Goal: Information Seeking & Learning: Learn about a topic

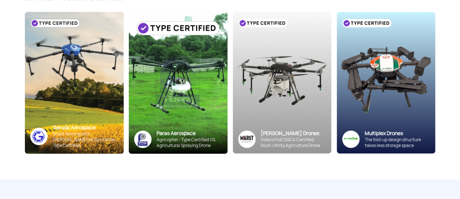
scroll to position [108, 0]
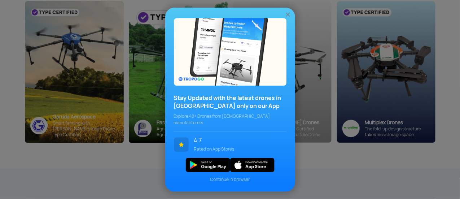
click at [287, 18] on img at bounding box center [287, 14] width 7 height 7
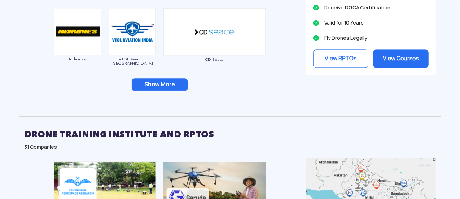
scroll to position [793, 0]
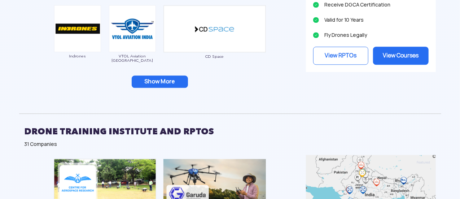
click at [159, 76] on button "Show More" at bounding box center [160, 81] width 56 height 12
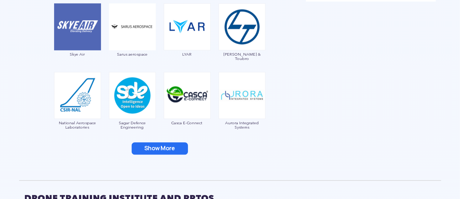
scroll to position [865, 0]
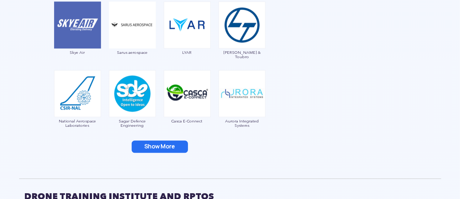
click at [172, 147] on button "Show More" at bounding box center [160, 146] width 56 height 12
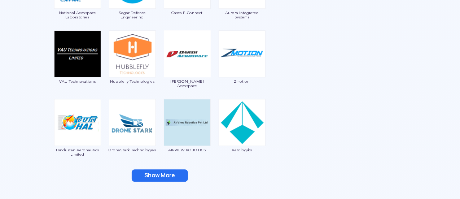
scroll to position [1045, 0]
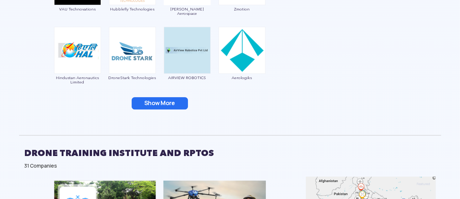
click at [165, 104] on button "Show More" at bounding box center [160, 103] width 56 height 12
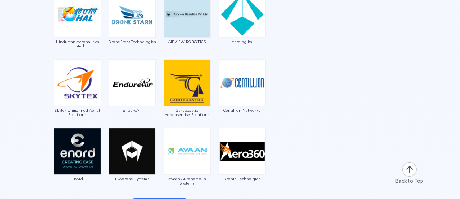
scroll to position [1154, 0]
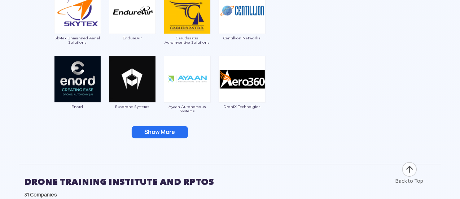
click at [182, 134] on button "Show More" at bounding box center [160, 132] width 56 height 12
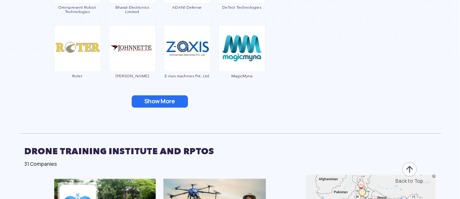
scroll to position [1334, 0]
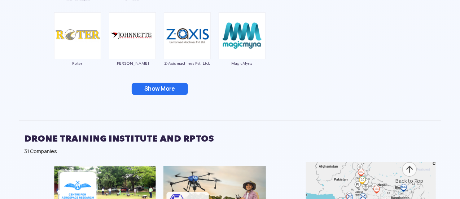
click at [159, 86] on button "Show More" at bounding box center [160, 89] width 56 height 12
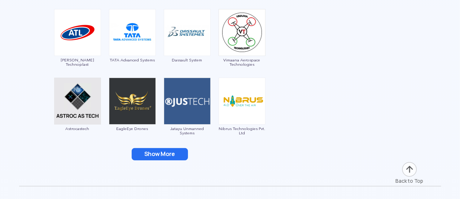
scroll to position [1406, 0]
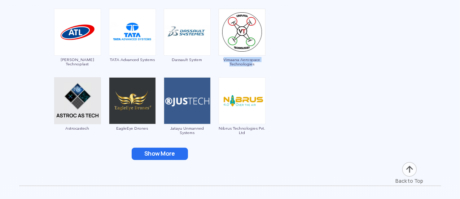
drag, startPoint x: 253, startPoint y: 64, endPoint x: 224, endPoint y: 59, distance: 29.3
click at [224, 59] on span "Vimaana Aerospace Technologies" at bounding box center [242, 61] width 48 height 9
copy span "Vimaana Aerospace Technologie"
click at [152, 149] on button "Show More" at bounding box center [160, 153] width 56 height 12
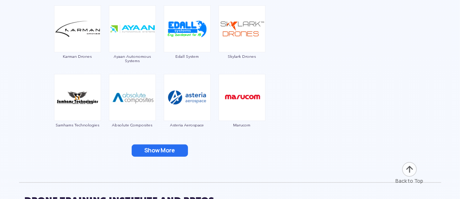
scroll to position [1586, 0]
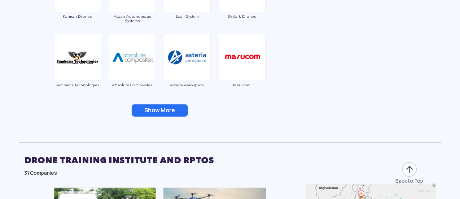
click at [132, 104] on button "Show More" at bounding box center [160, 110] width 56 height 12
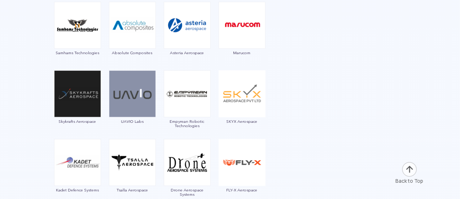
scroll to position [1658, 0]
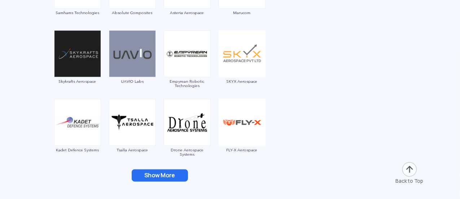
click at [173, 172] on button "Show More" at bounding box center [160, 175] width 56 height 12
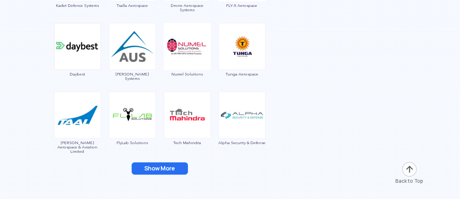
scroll to position [1766, 0]
